Goal: Information Seeking & Learning: Learn about a topic

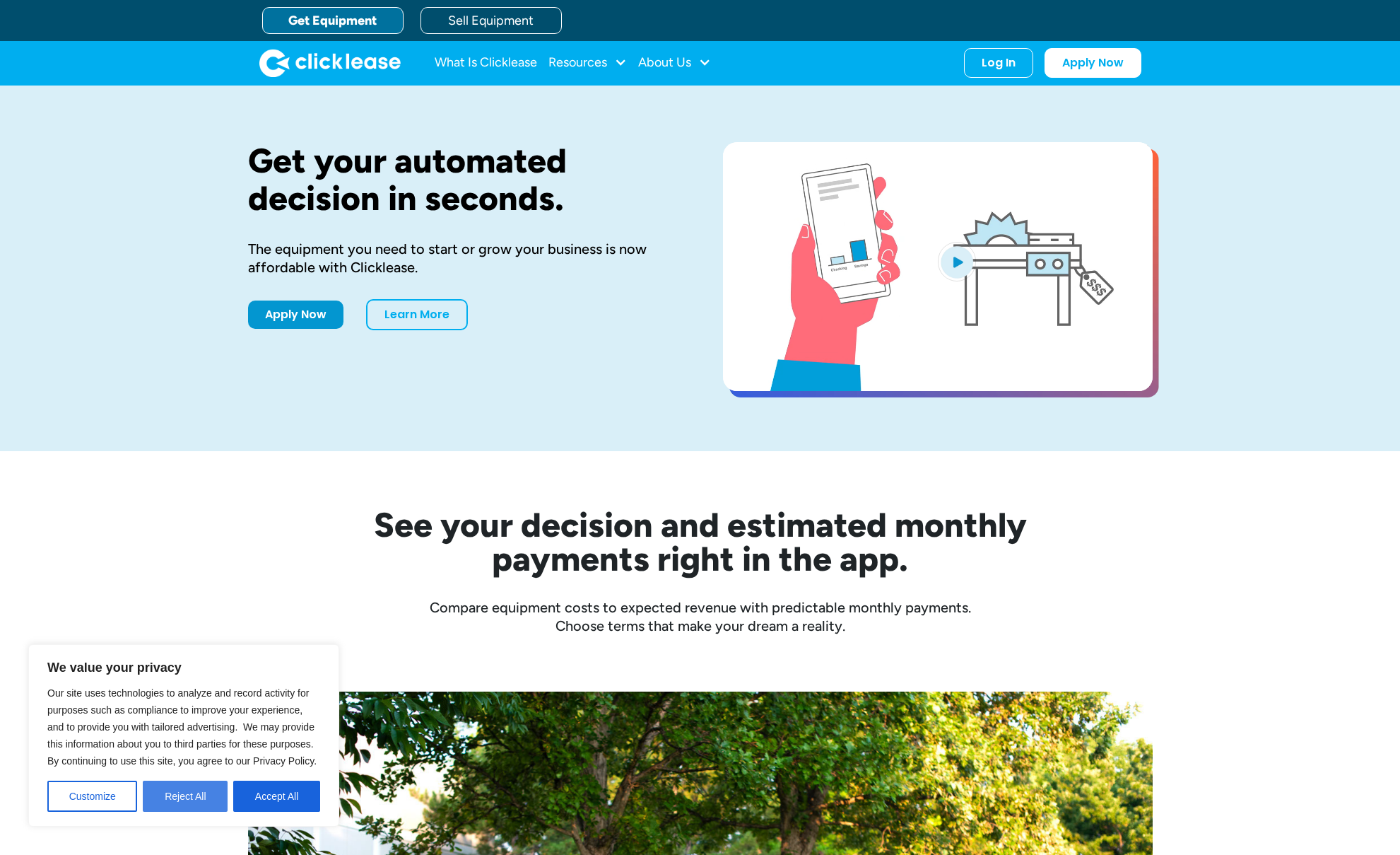
click at [163, 803] on button "Reject All" at bounding box center [185, 796] width 85 height 31
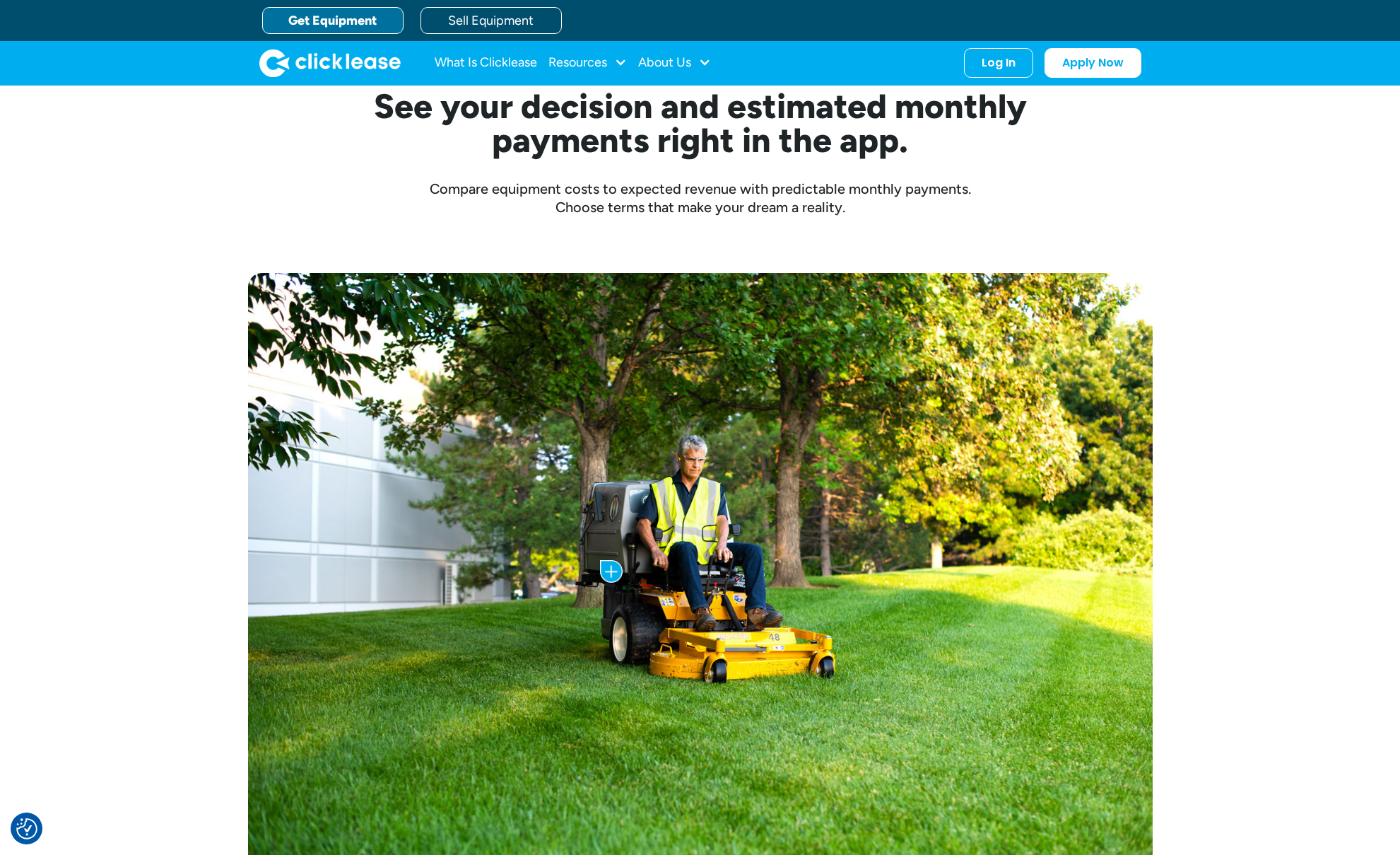
scroll to position [419, 0]
click at [471, 63] on link "What Is Clicklease" at bounding box center [486, 63] width 103 height 28
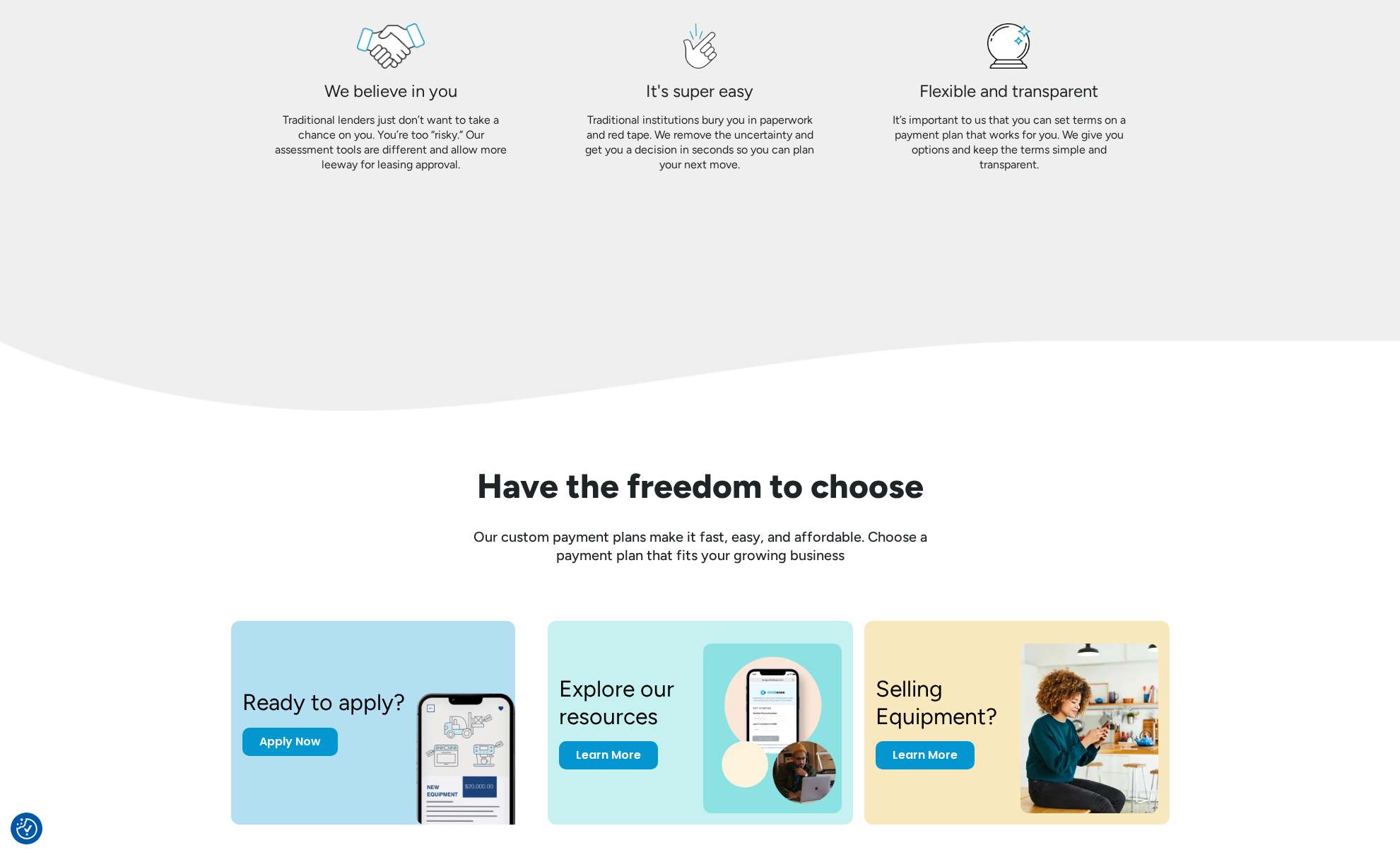
scroll to position [1760, 0]
